Goal: Download file/media

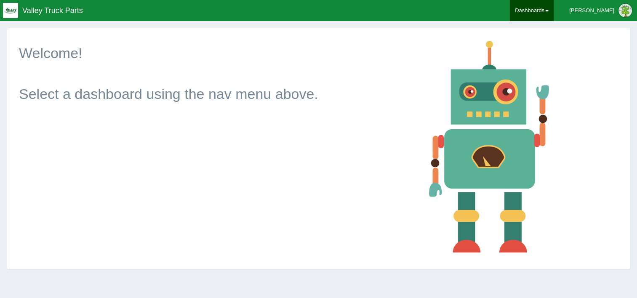
click at [554, 11] on link "Dashboards" at bounding box center [532, 10] width 44 height 21
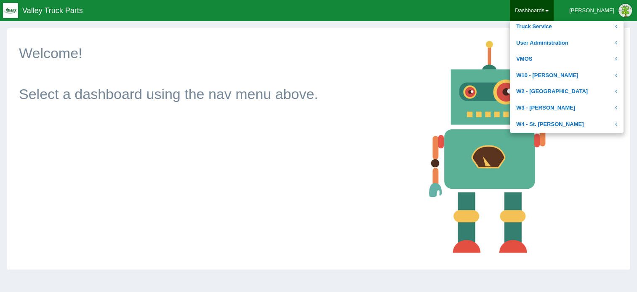
scroll to position [359, 0]
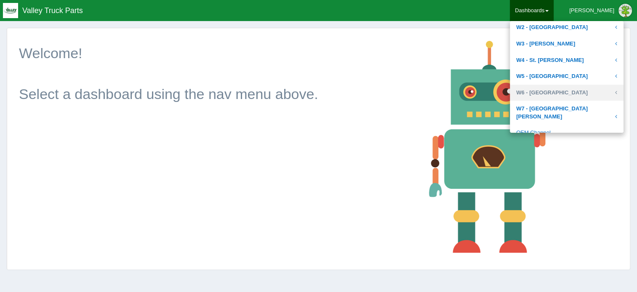
click at [570, 91] on link "W6 - [GEOGRAPHIC_DATA]" at bounding box center [567, 93] width 114 height 16
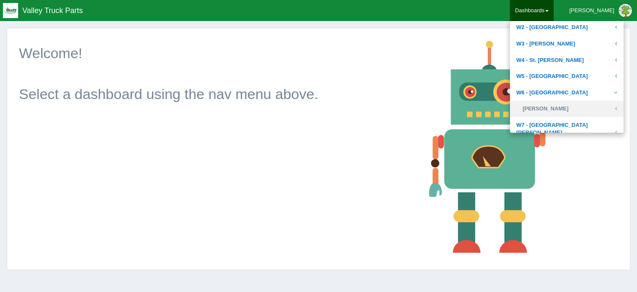
click at [569, 109] on link "[PERSON_NAME]" at bounding box center [567, 109] width 114 height 16
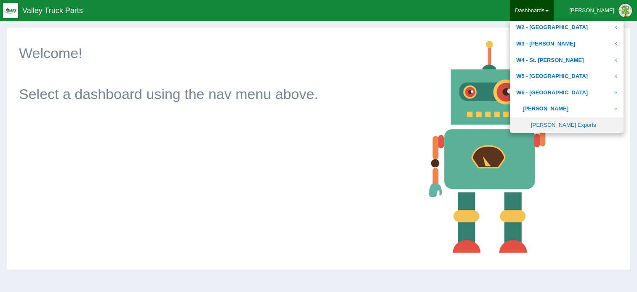
click at [580, 125] on link "[PERSON_NAME] Exports" at bounding box center [567, 125] width 114 height 16
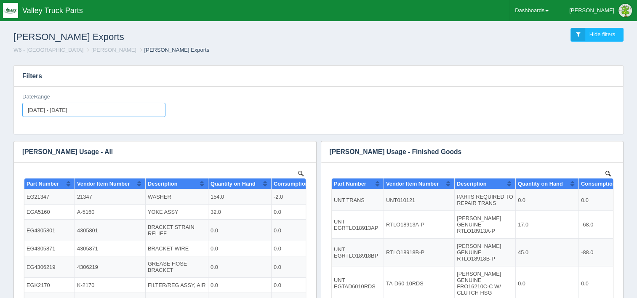
type input "[DATE]"
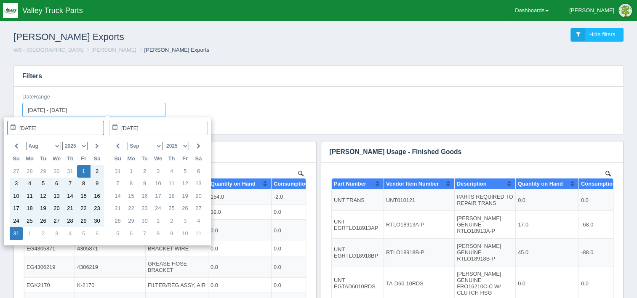
click at [113, 113] on input "[DATE] - [DATE]" at bounding box center [93, 110] width 143 height 14
type input "[DATE]"
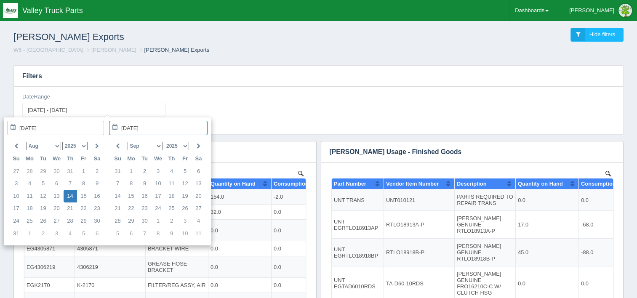
type input "[DATE] - [DATE]"
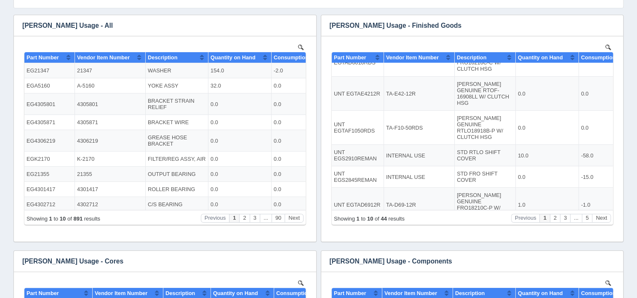
scroll to position [295, 0]
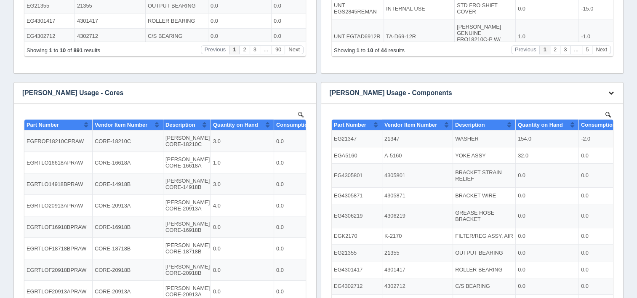
click at [613, 91] on icon "button" at bounding box center [611, 92] width 5 height 5
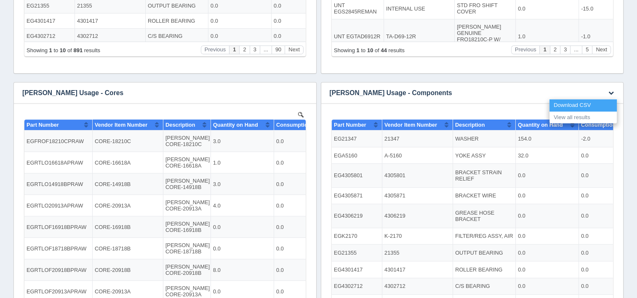
click at [596, 105] on link "Download CSV" at bounding box center [583, 105] width 67 height 12
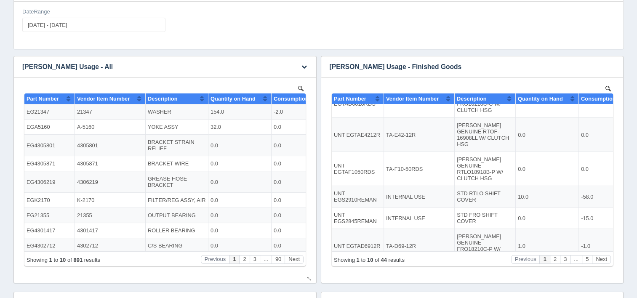
scroll to position [84, 0]
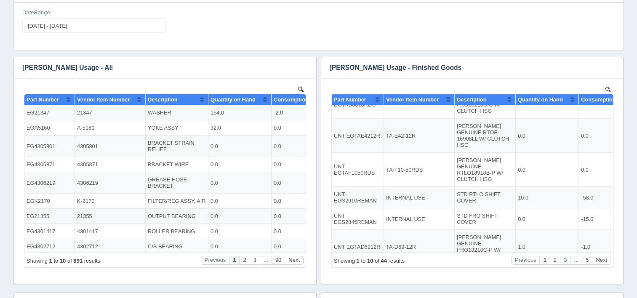
click at [344, 37] on div "DateRange [DATE] - [DATE]" at bounding box center [318, 24] width 599 height 31
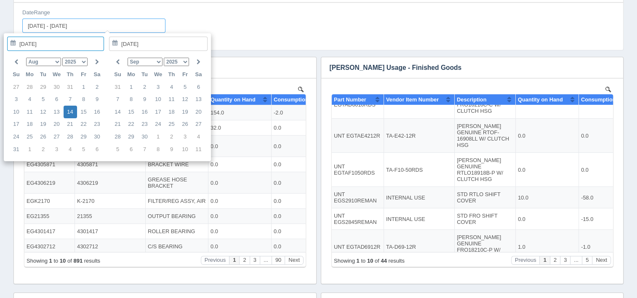
click at [112, 24] on input "[DATE] - [DATE]" at bounding box center [93, 26] width 143 height 14
type input "[DATE]"
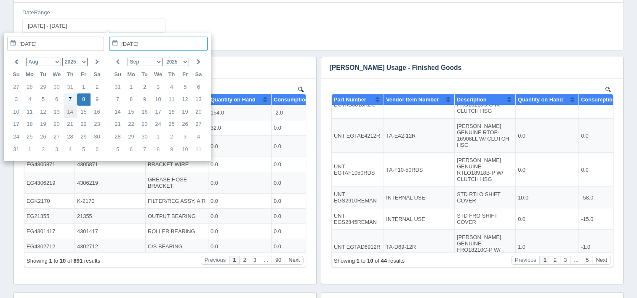
type input "[DATE]"
type input "[DATE] - [DATE]"
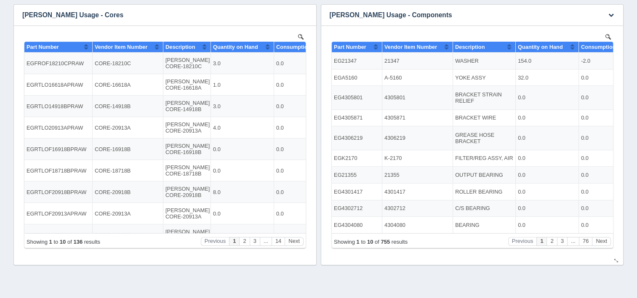
scroll to position [295, 0]
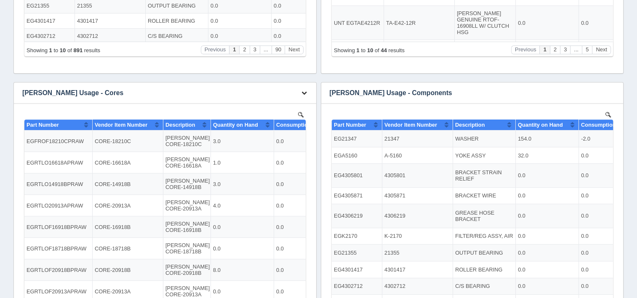
click at [306, 93] on icon "button" at bounding box center [304, 92] width 5 height 5
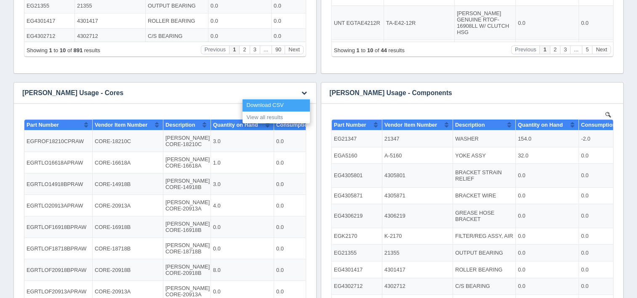
click at [293, 106] on link "Download CSV" at bounding box center [276, 105] width 67 height 12
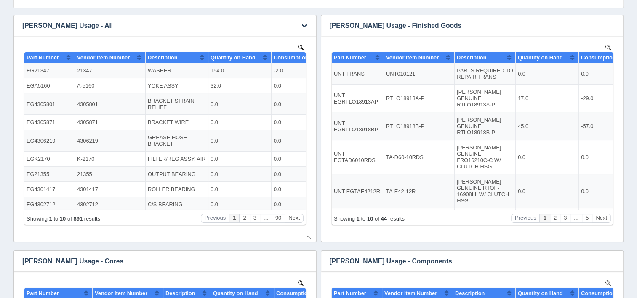
scroll to position [0, 0]
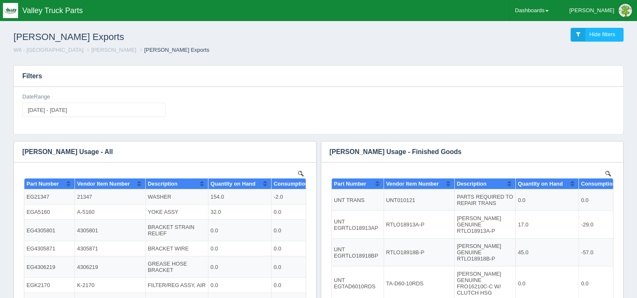
click at [430, 42] on div "[PERSON_NAME] Exports Hide filters" at bounding box center [319, 35] width 624 height 23
